Goal: Task Accomplishment & Management: Use online tool/utility

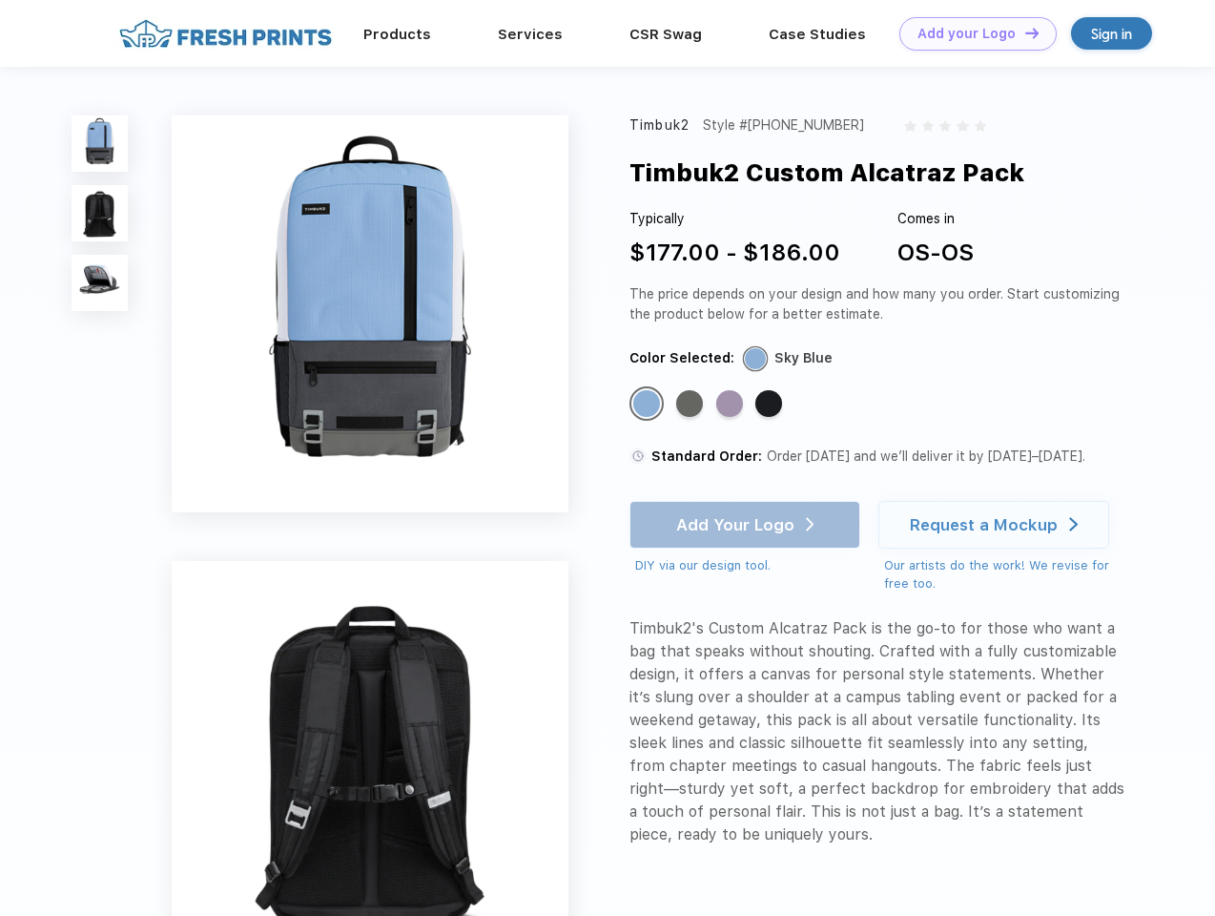
click at [971, 33] on link "Add your Logo Design Tool" at bounding box center [978, 33] width 157 height 33
click at [0, 0] on div "Design Tool" at bounding box center [0, 0] width 0 height 0
click at [1024, 32] on link "Add your Logo Design Tool" at bounding box center [978, 33] width 157 height 33
click at [100, 143] on img at bounding box center [100, 143] width 56 height 56
click at [100, 214] on img at bounding box center [100, 213] width 56 height 56
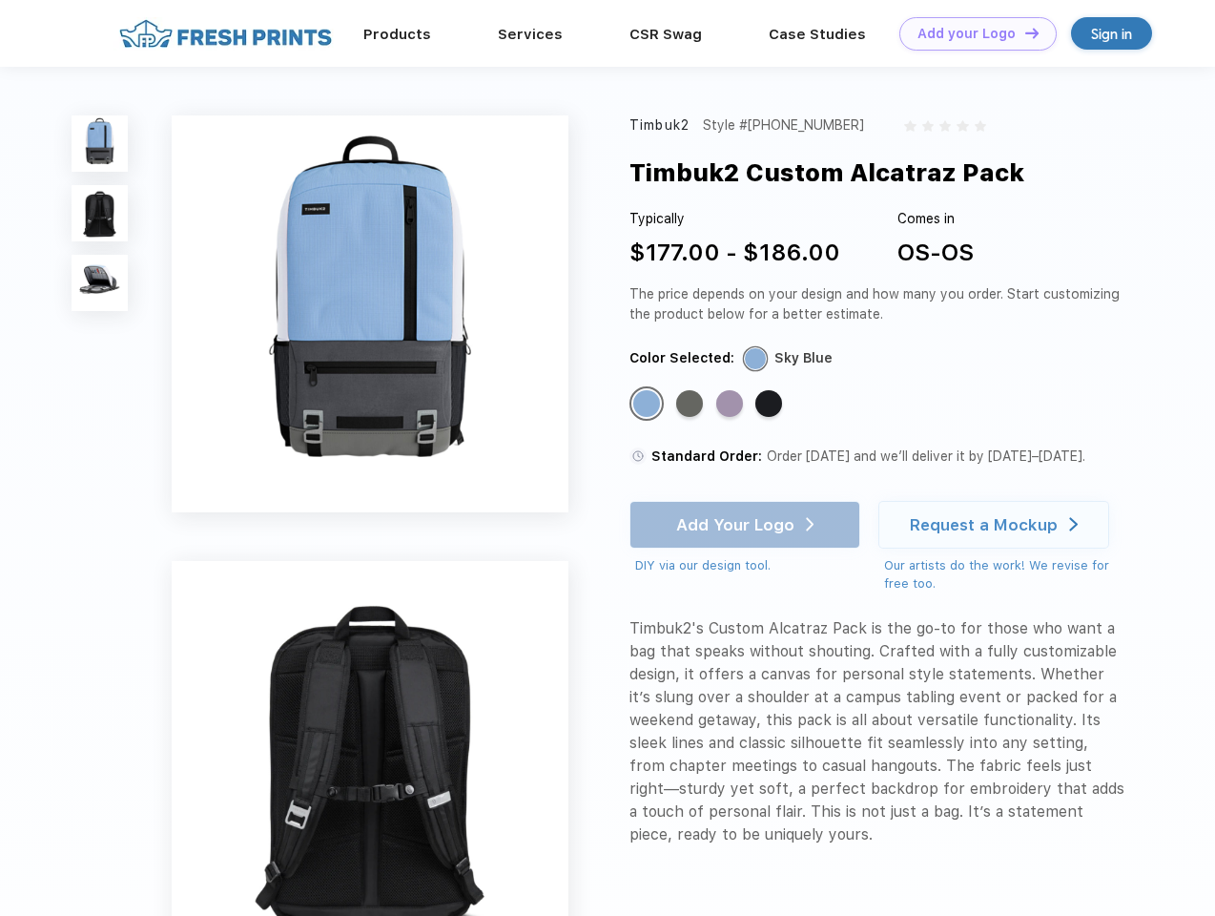
click at [100, 283] on img at bounding box center [100, 283] width 56 height 56
click at [649, 404] on div "Standard Color" at bounding box center [646, 403] width 27 height 27
click at [692, 404] on div "Standard Color" at bounding box center [689, 403] width 27 height 27
click at [732, 404] on div "Standard Color" at bounding box center [729, 403] width 27 height 27
click at [771, 404] on div "Standard Color" at bounding box center [768, 403] width 27 height 27
